Goal: Obtain resource: Download file/media

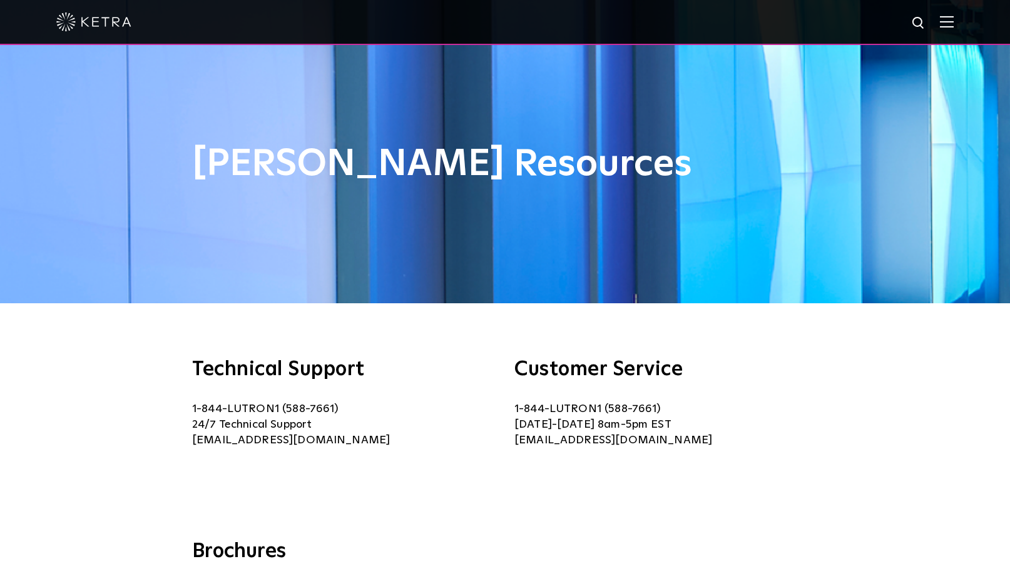
click at [382, 94] on div "[PERSON_NAME] Resources" at bounding box center [505, 152] width 1010 height 304
click at [44, 21] on div at bounding box center [505, 22] width 1010 height 45
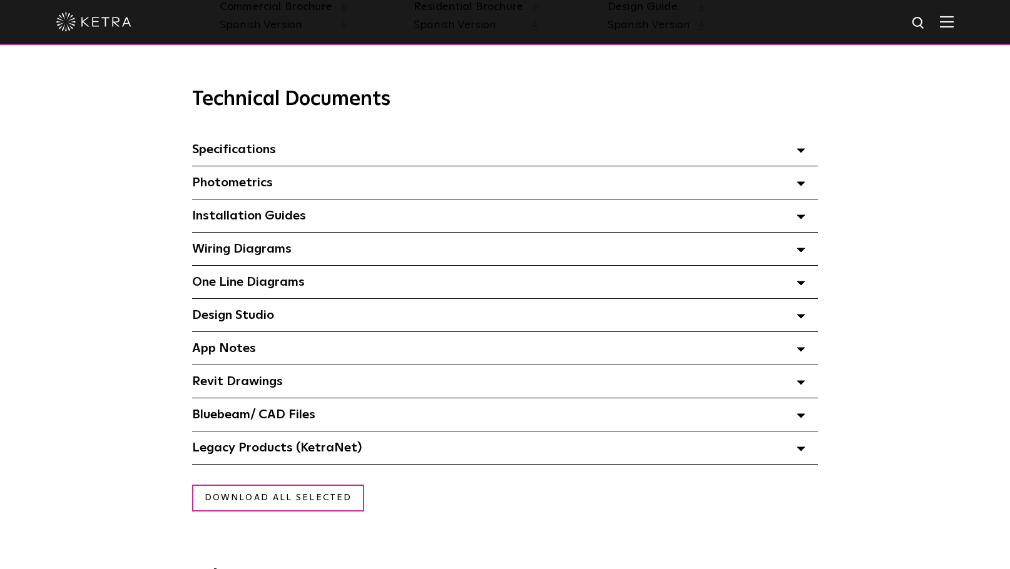
scroll to position [876, 0]
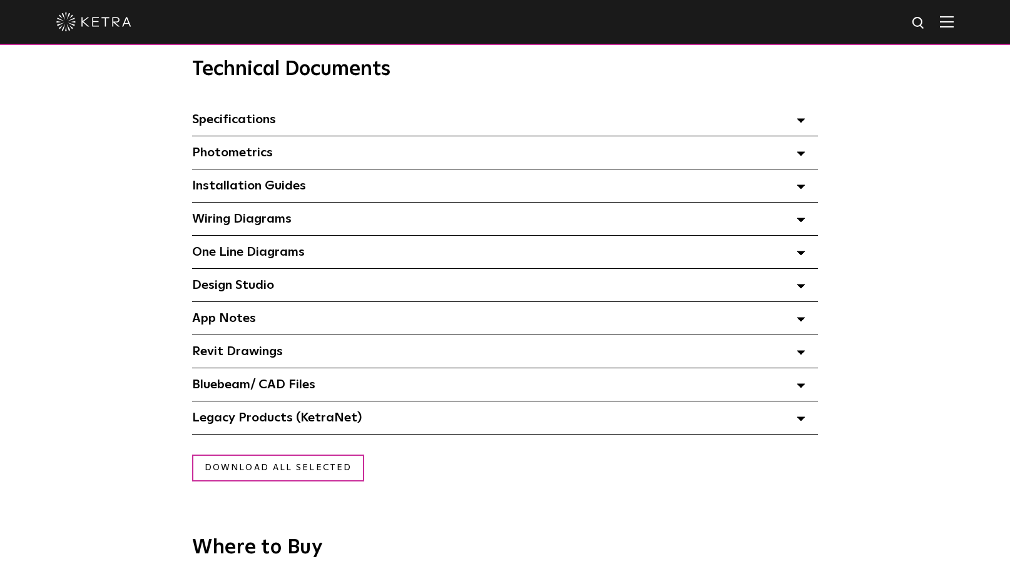
click at [800, 123] on polygon at bounding box center [801, 121] width 8 height 4
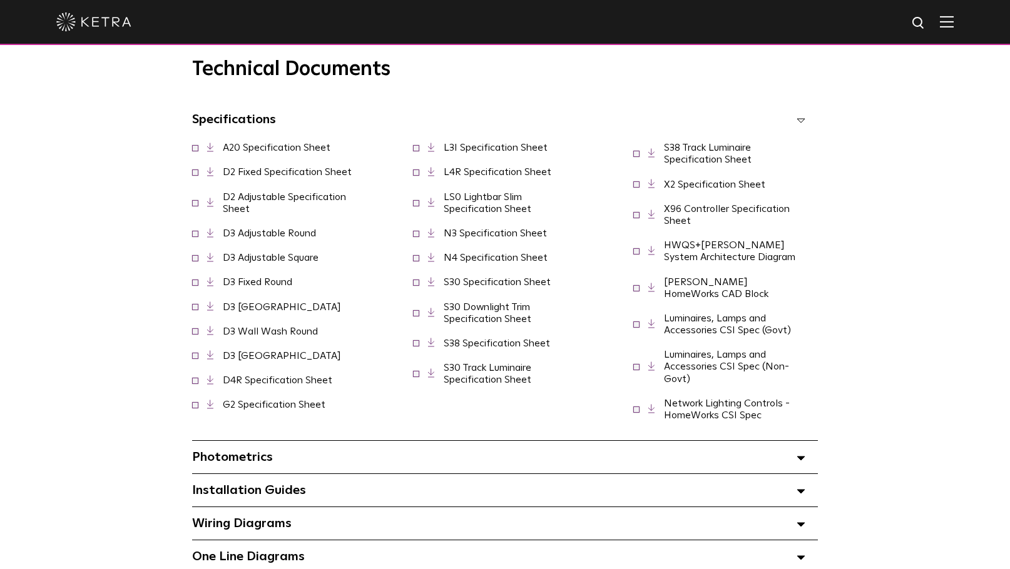
click at [247, 177] on link "D2 Fixed Specification Sheet" at bounding box center [287, 172] width 129 height 10
